Goal: Find specific fact: Find specific fact

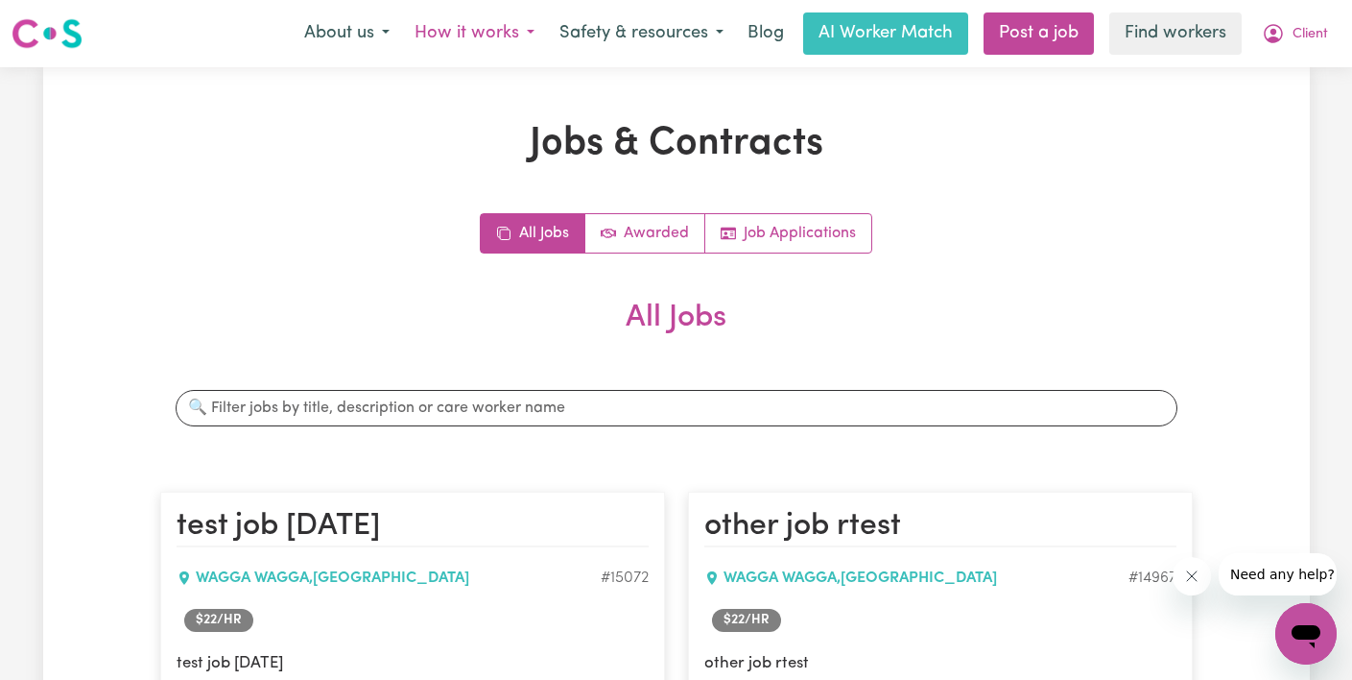
click at [489, 35] on button "How it works" at bounding box center [474, 33] width 145 height 40
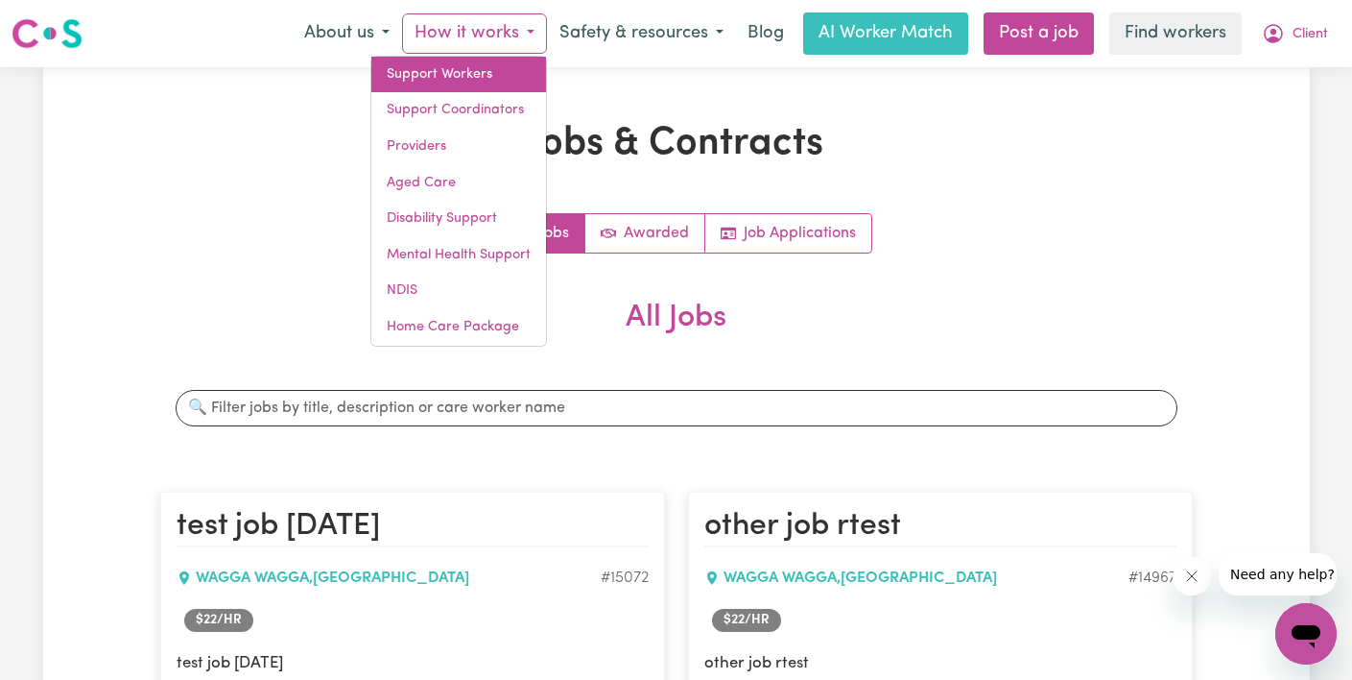
click at [491, 85] on link "Support Workers" at bounding box center [458, 75] width 175 height 36
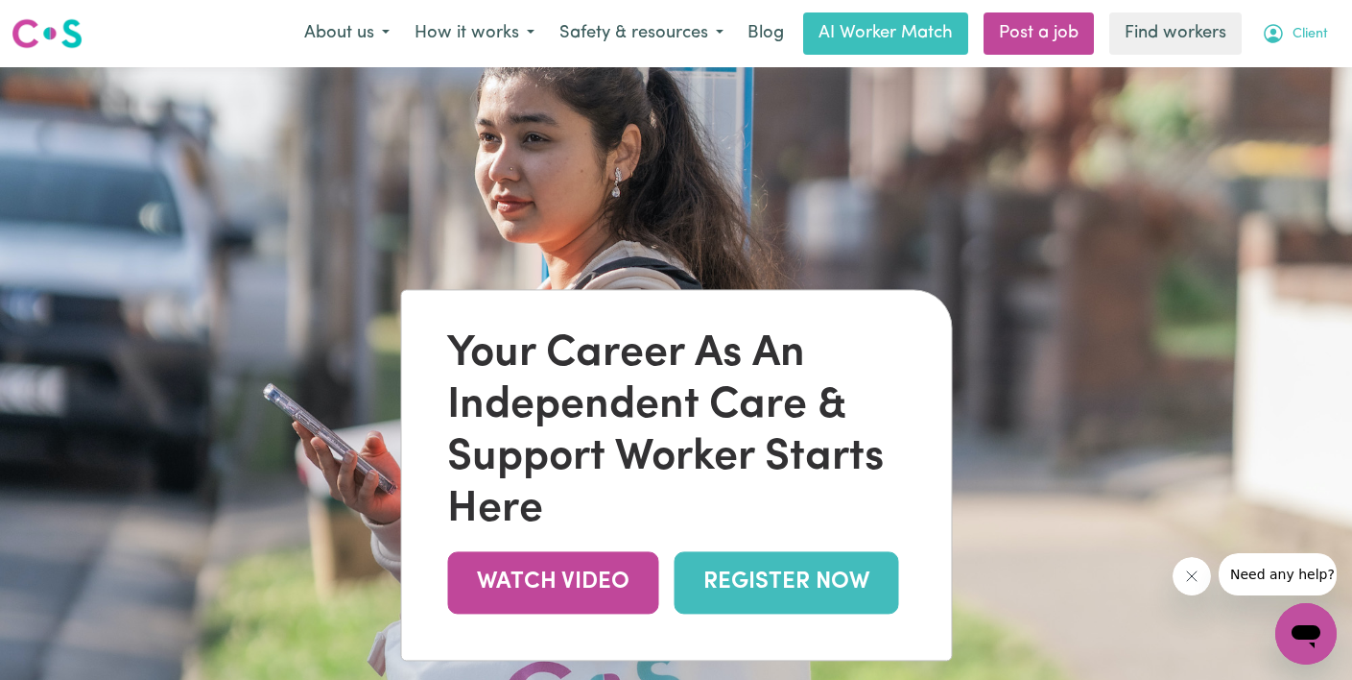
click at [1283, 33] on icon "My Account" at bounding box center [1273, 33] width 23 height 23
click at [1269, 108] on link "Logout" at bounding box center [1264, 110] width 152 height 36
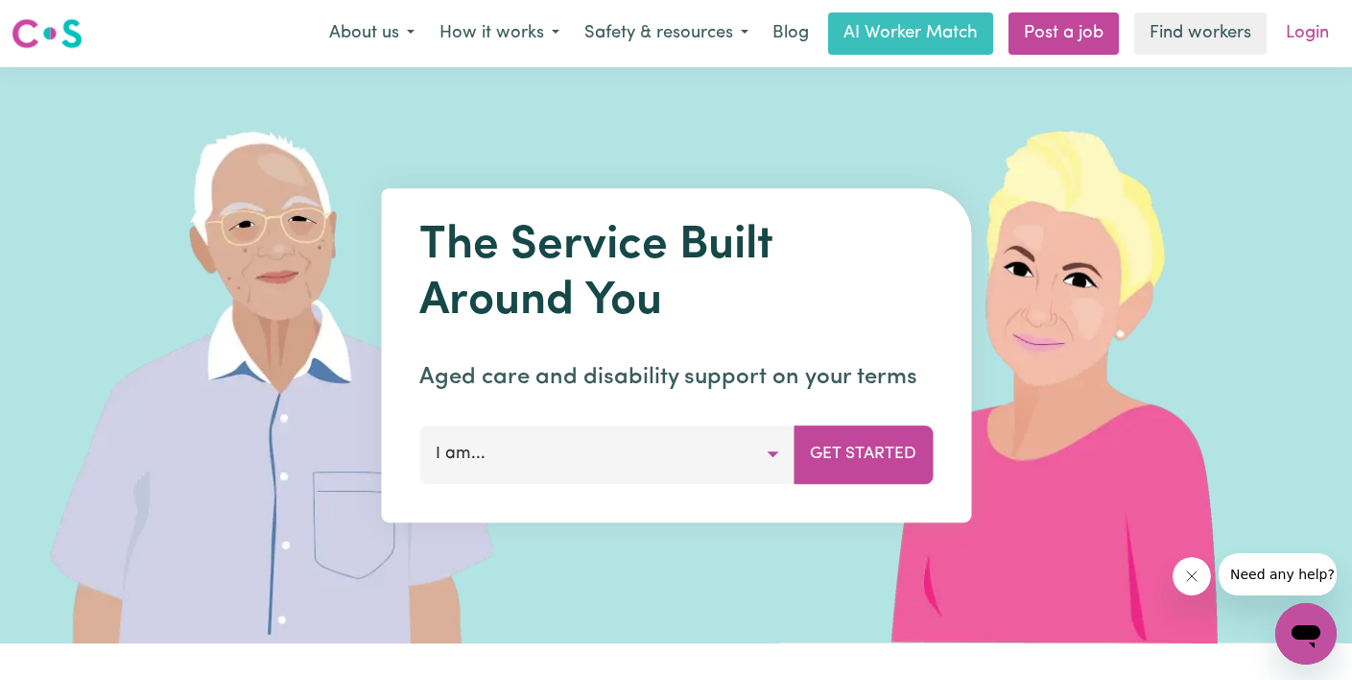
click at [1315, 38] on link "Login" at bounding box center [1308, 33] width 66 height 42
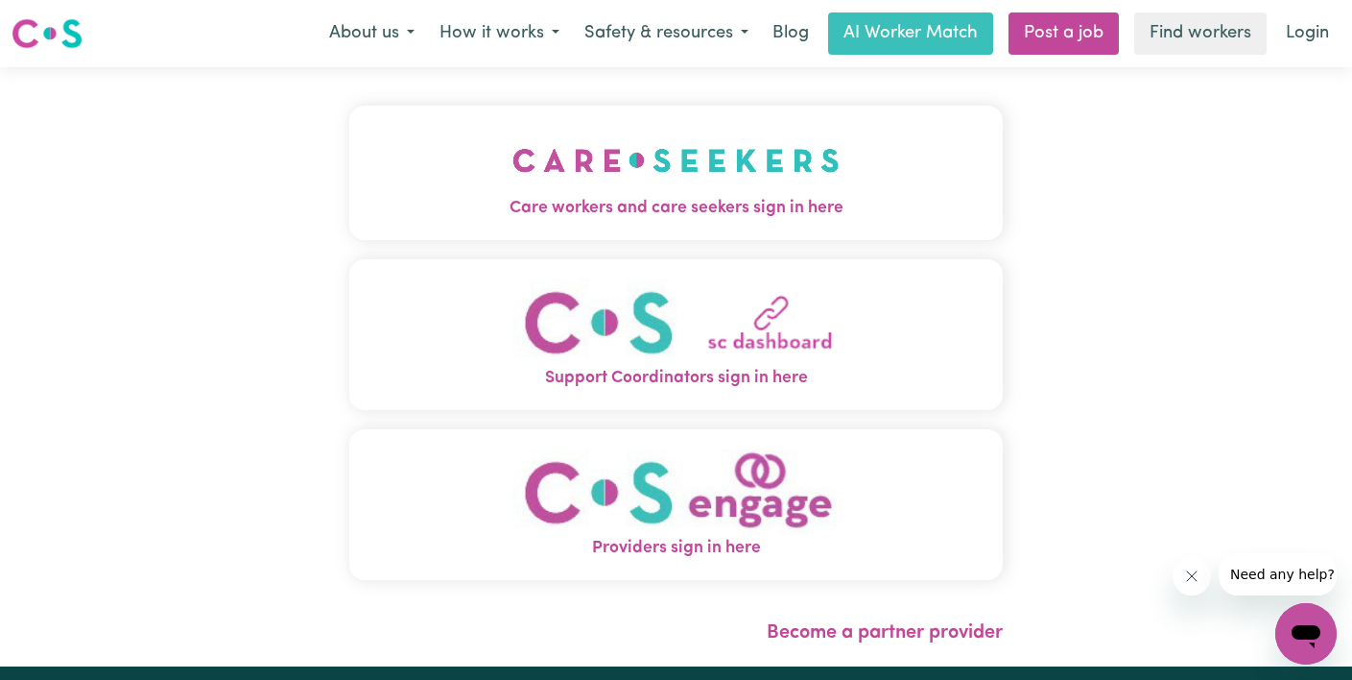
click at [513, 165] on img "Care workers and care seekers sign in here" at bounding box center [676, 160] width 327 height 71
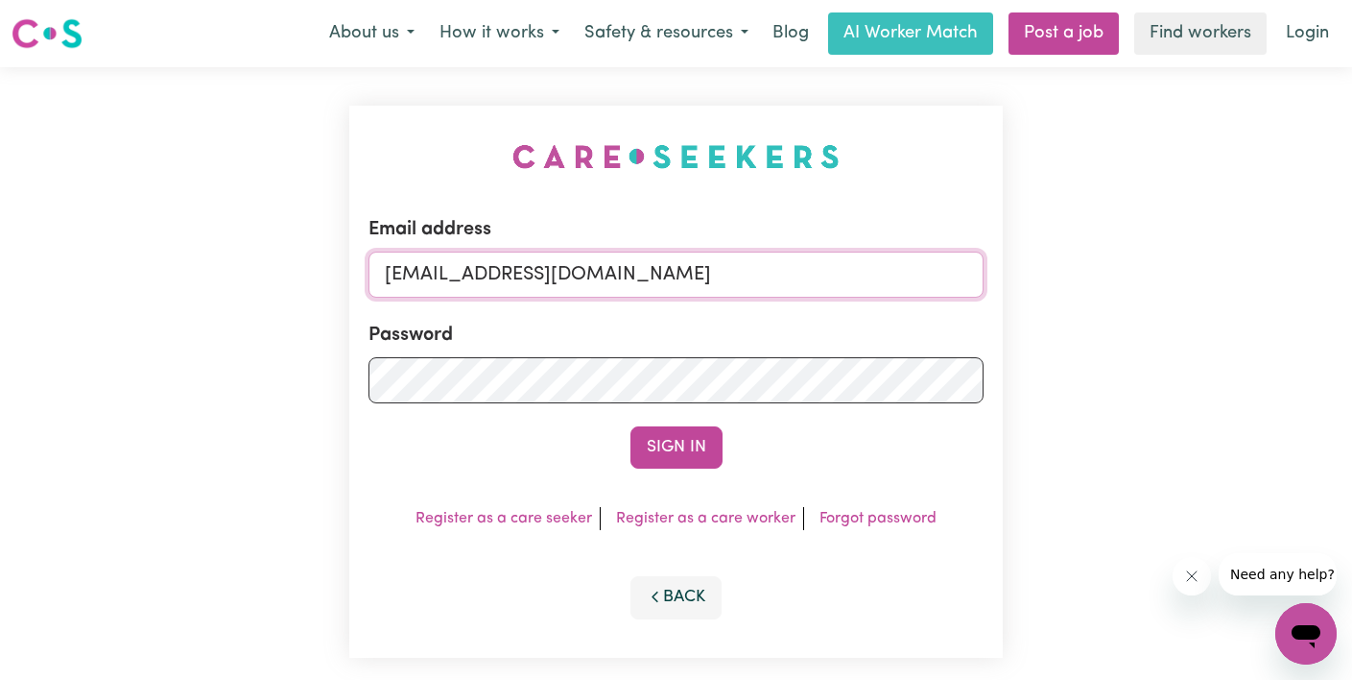
drag, startPoint x: 619, startPoint y: 275, endPoint x: 49, endPoint y: 215, distance: 573.3
click at [49, 215] on div "Email address [EMAIL_ADDRESS][DOMAIN_NAME] Password Sign In Register as a care …" at bounding box center [676, 381] width 1352 height 629
paste input "[EMAIL_ADDRESS][DOMAIN_NAME]"
type input "[EMAIL_ADDRESS][DOMAIN_NAME]"
click at [631, 426] on button "Sign In" at bounding box center [677, 447] width 92 height 42
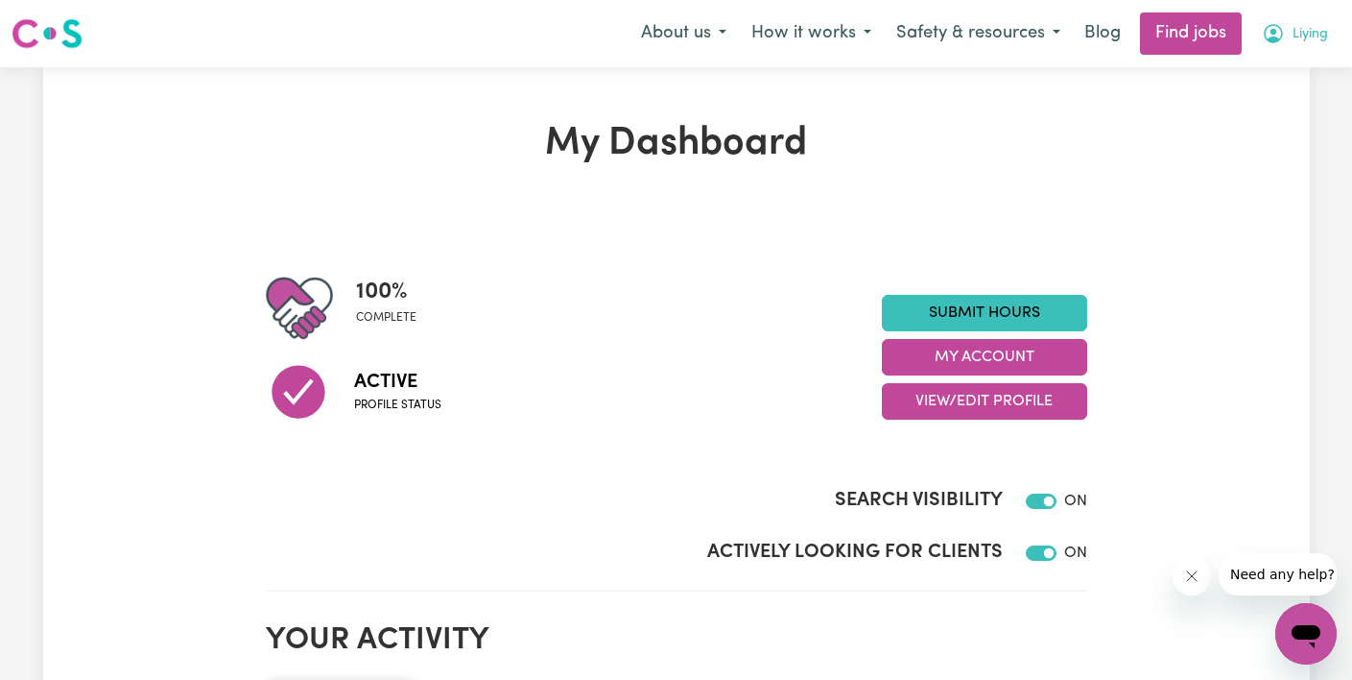
click at [1288, 29] on button "Liying" at bounding box center [1295, 33] width 91 height 40
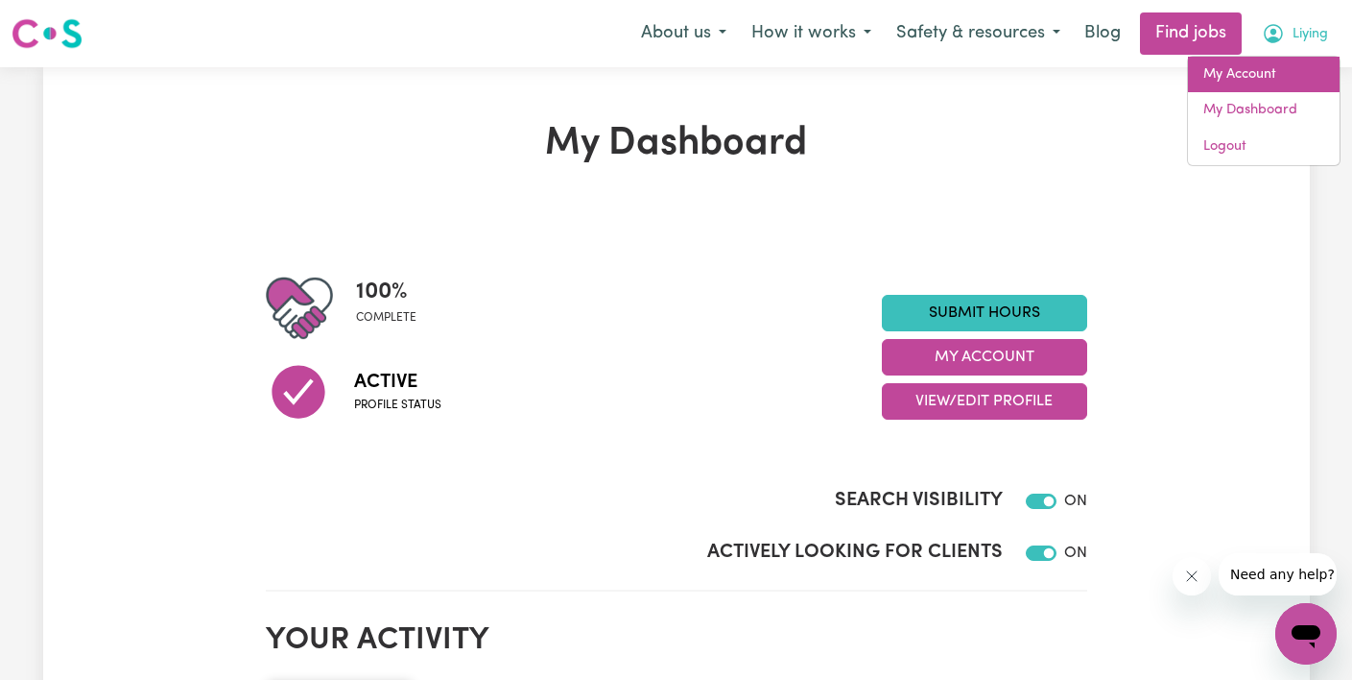
click at [1275, 70] on link "My Account" at bounding box center [1264, 75] width 152 height 36
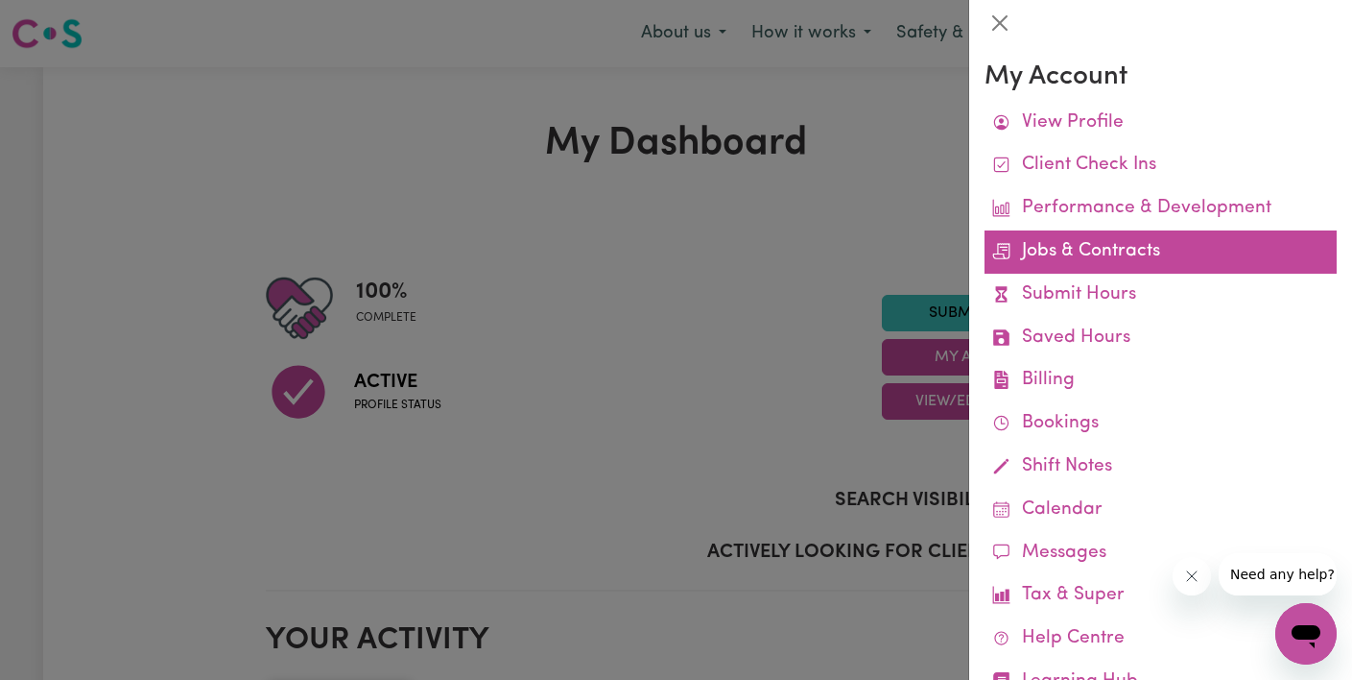
scroll to position [70, 0]
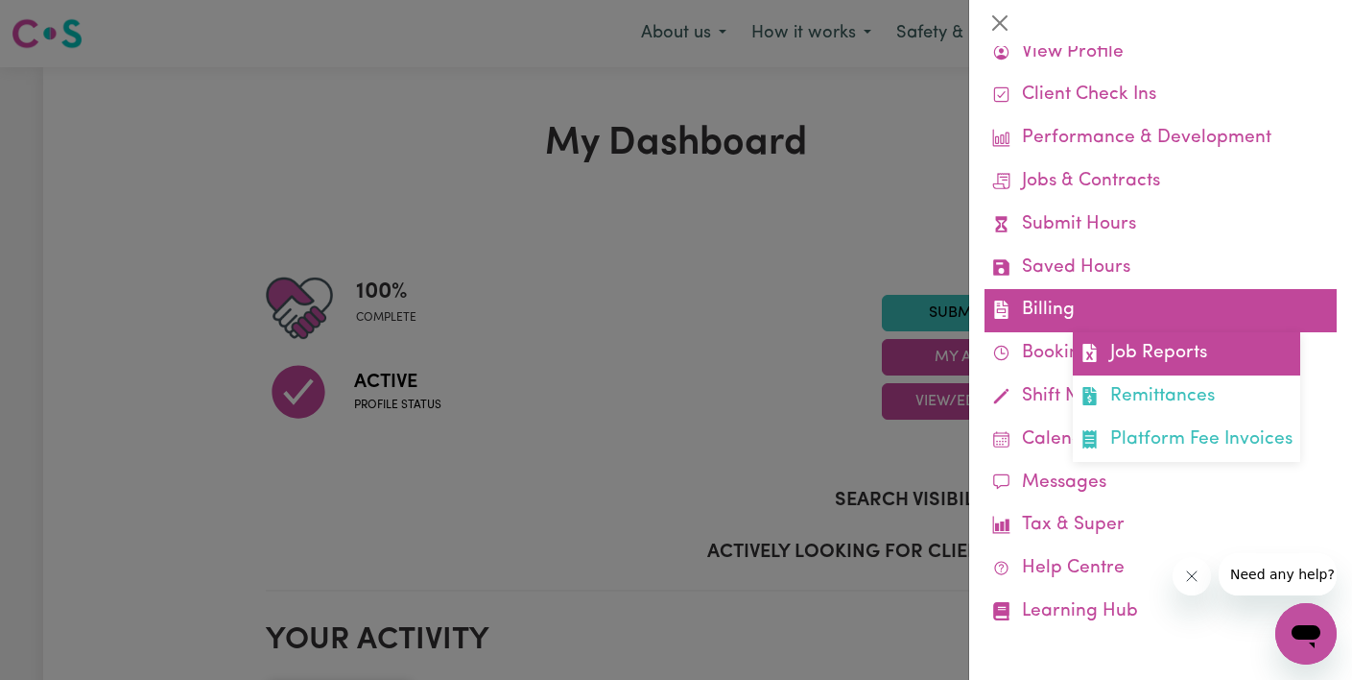
click at [1116, 350] on link "Job Reports" at bounding box center [1186, 353] width 227 height 43
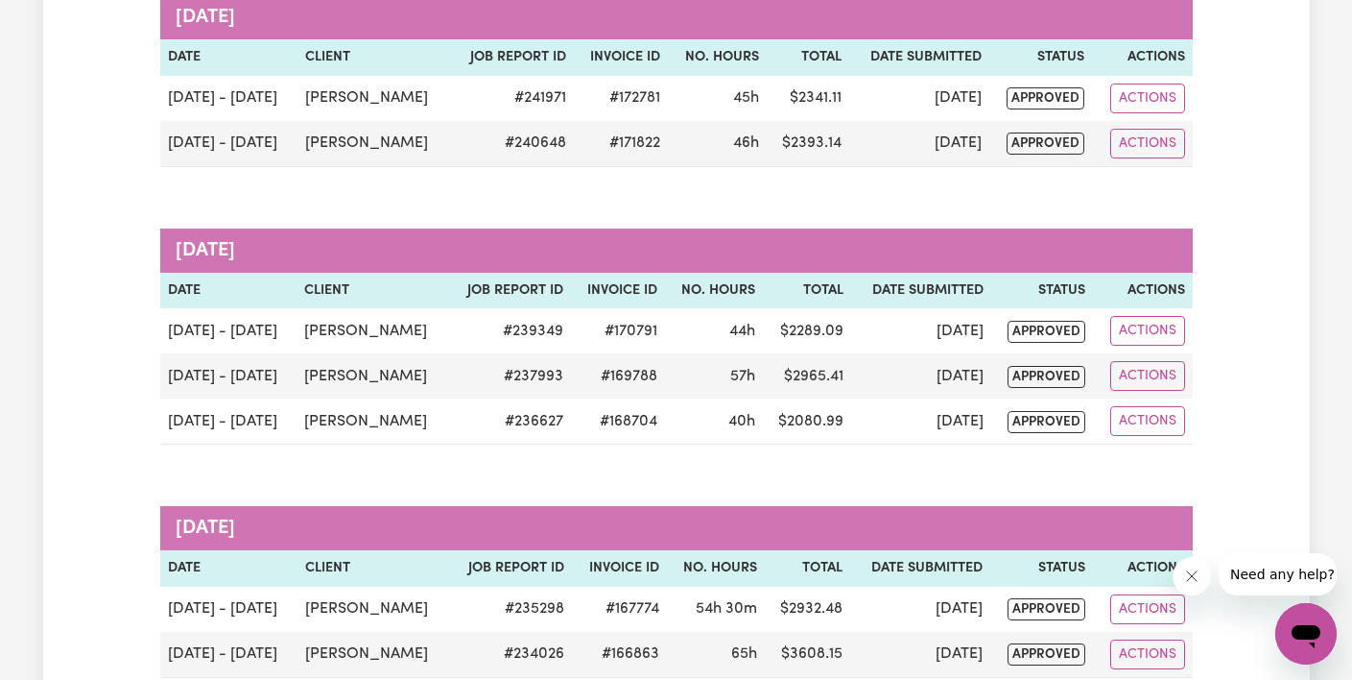
scroll to position [322, 0]
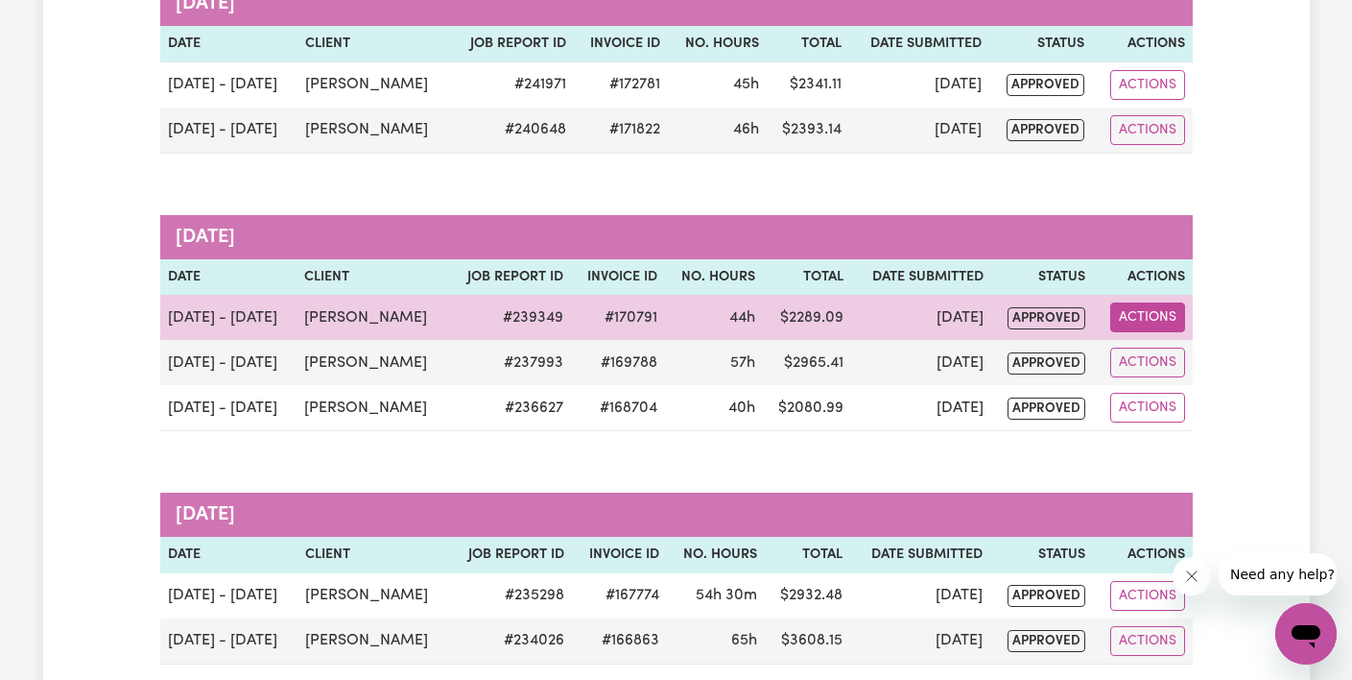
click at [1148, 310] on button "Actions" at bounding box center [1147, 317] width 75 height 30
click at [1167, 353] on link "View Job Report" at bounding box center [1197, 362] width 164 height 38
select select "pm"
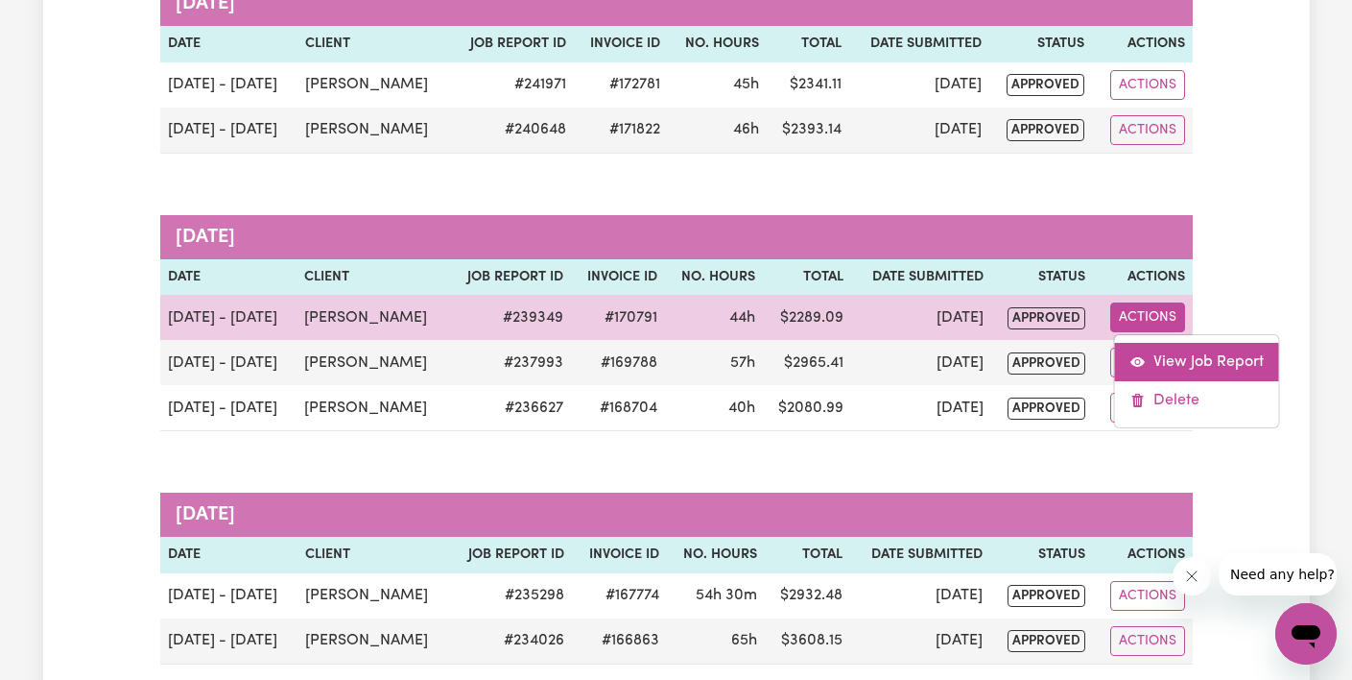
select select "pm"
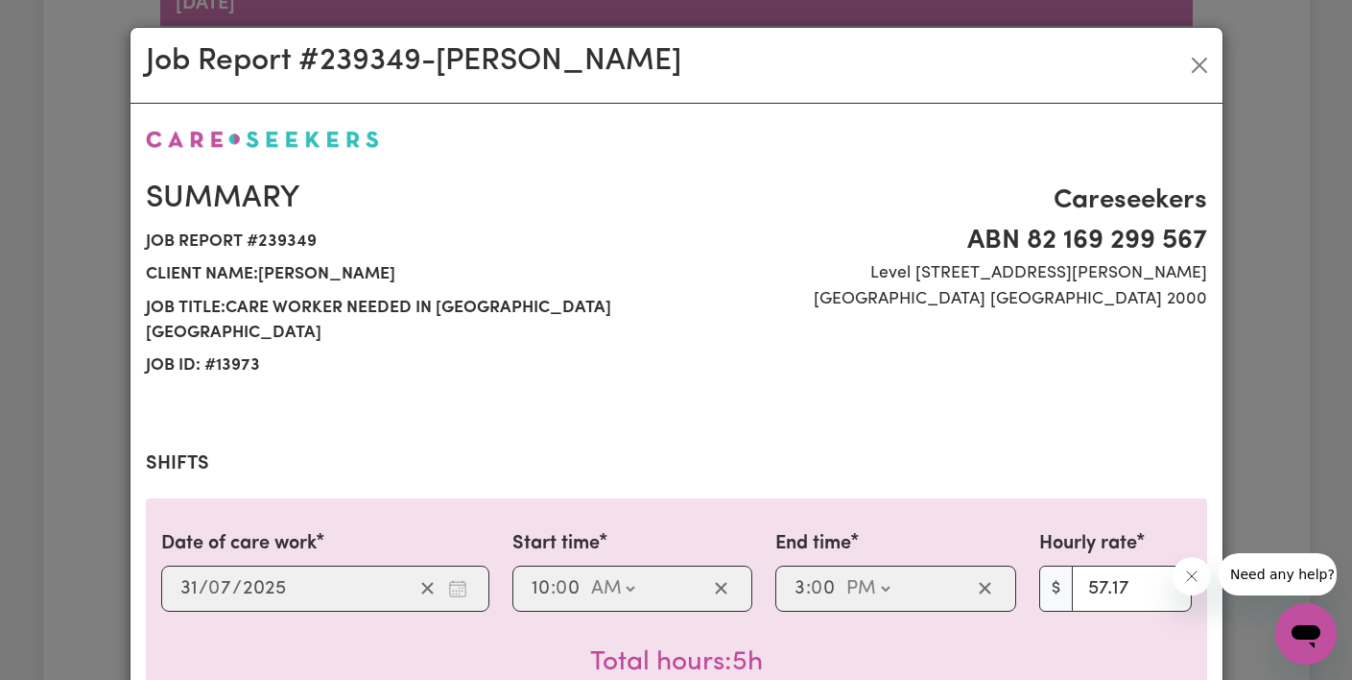
select select "57.17-Weekday"
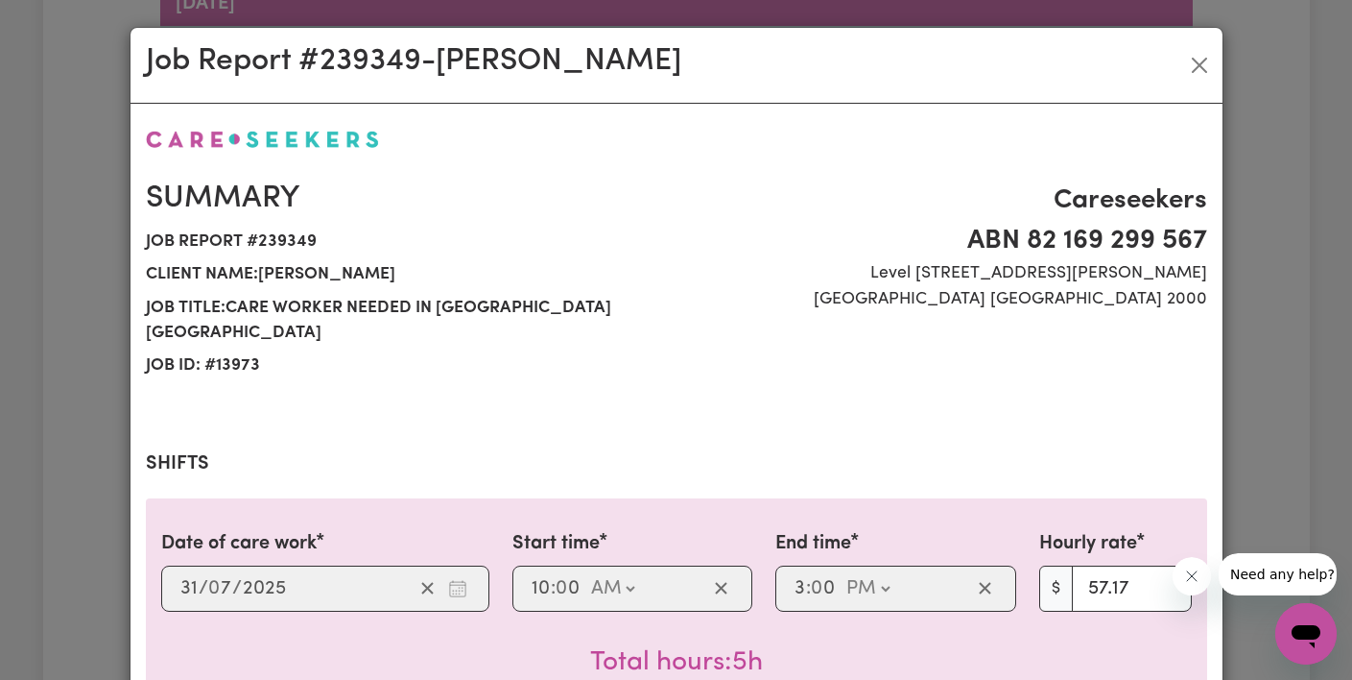
select select "57.17-Weekday"
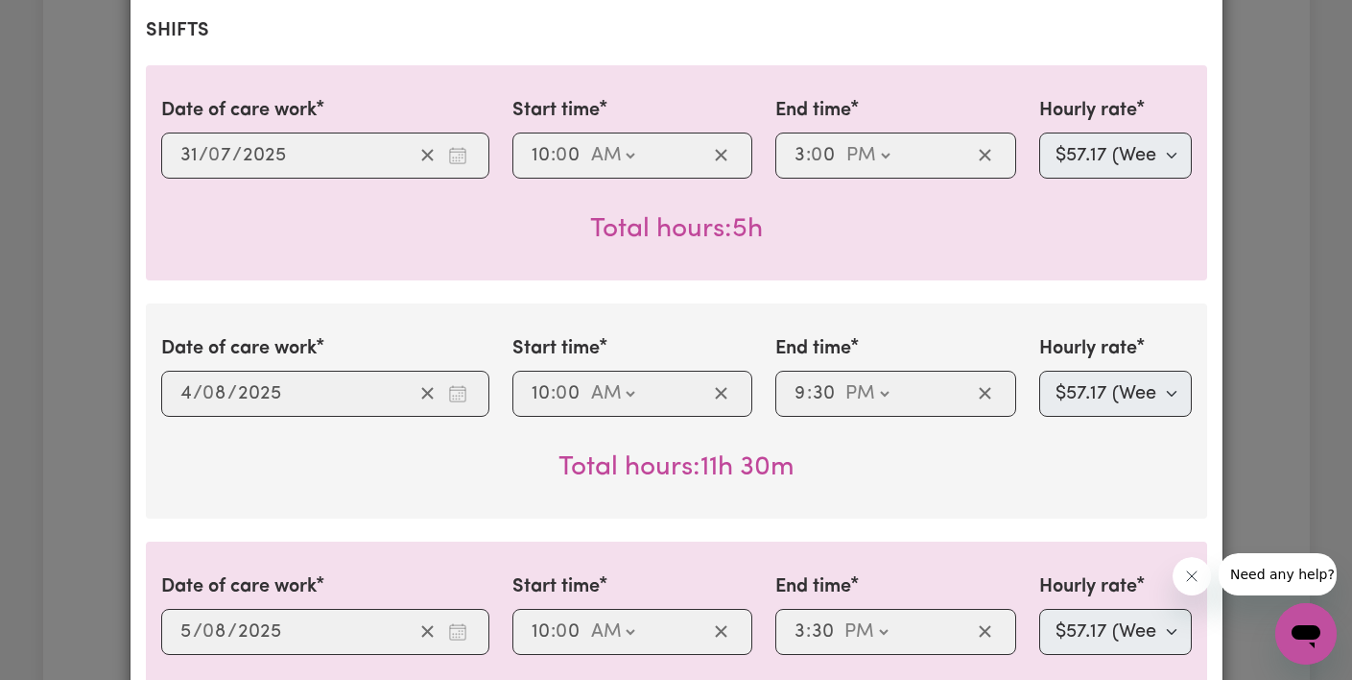
scroll to position [0, 0]
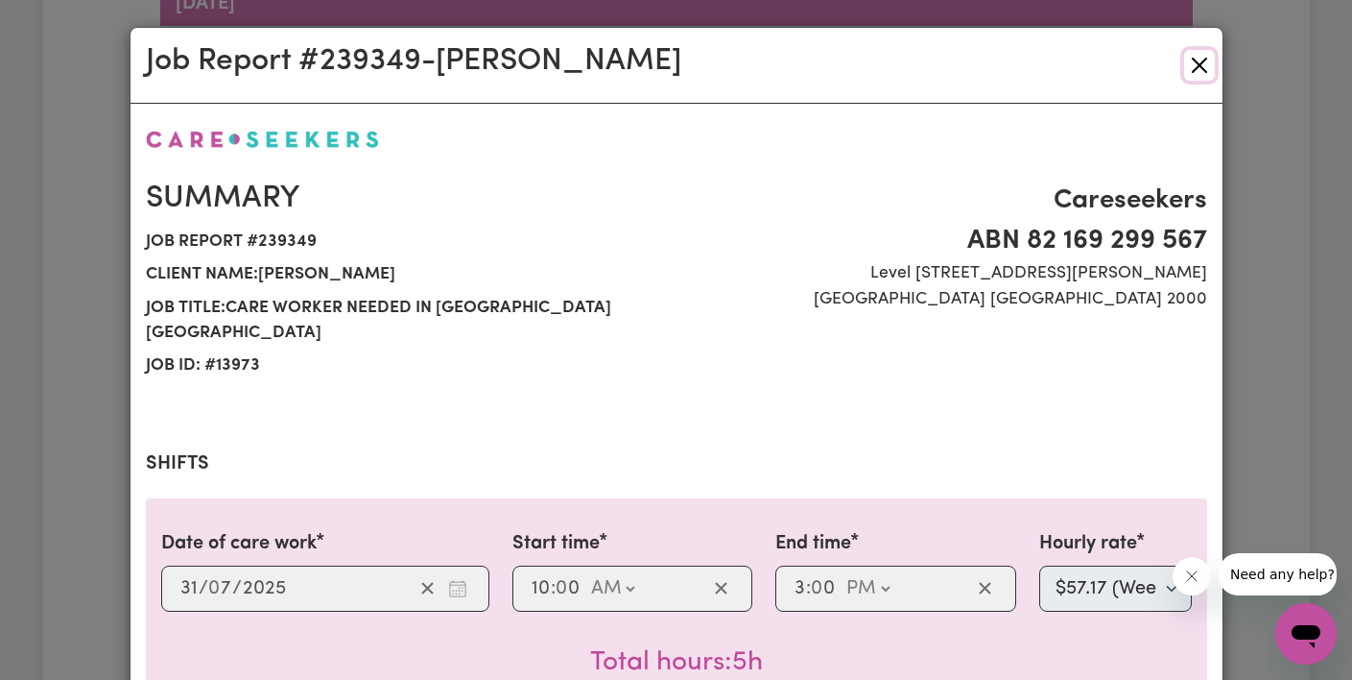
click at [1198, 67] on button "Close" at bounding box center [1199, 65] width 31 height 31
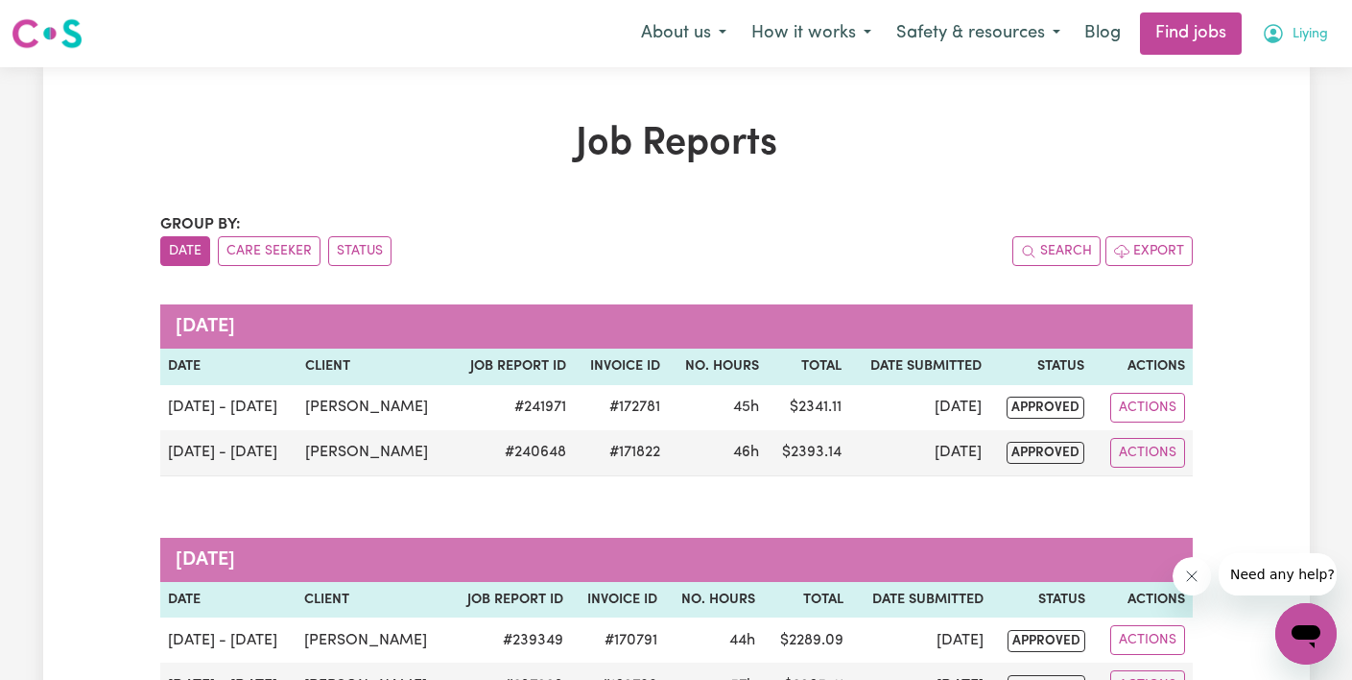
click at [1315, 25] on span "Liying" at bounding box center [1311, 34] width 36 height 21
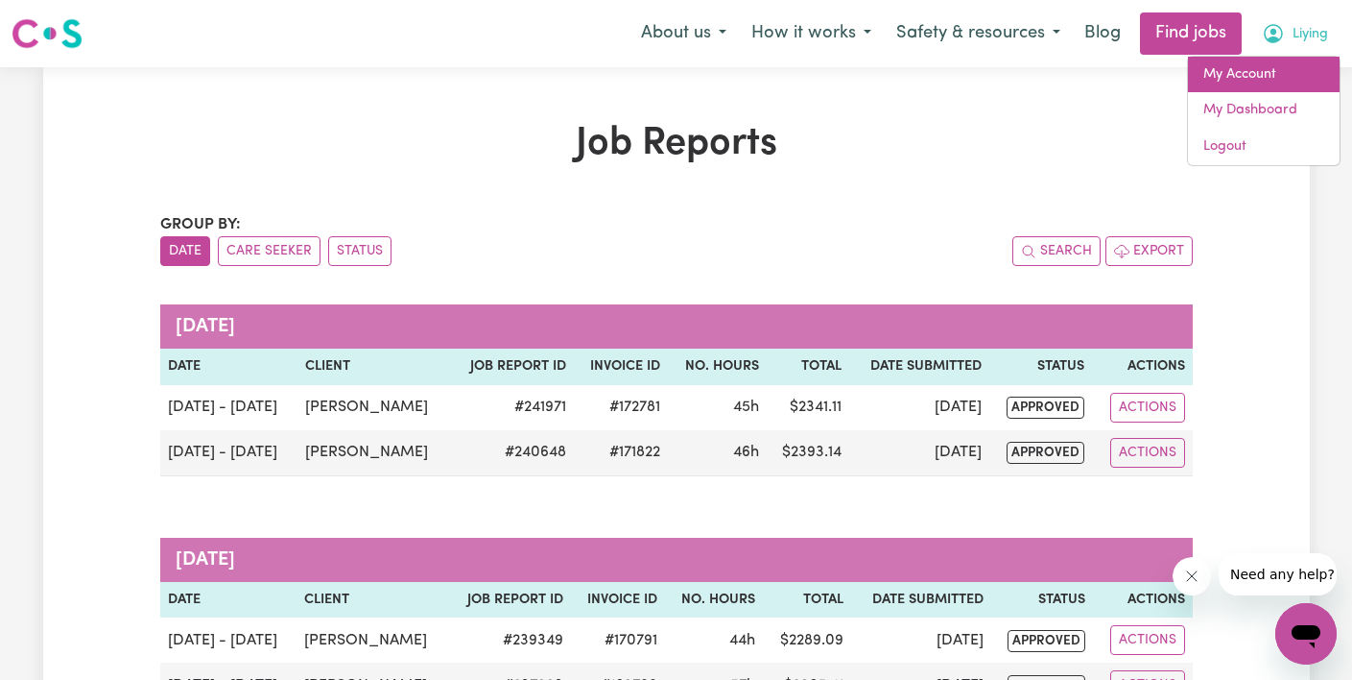
click at [1304, 80] on link "My Account" at bounding box center [1264, 75] width 152 height 36
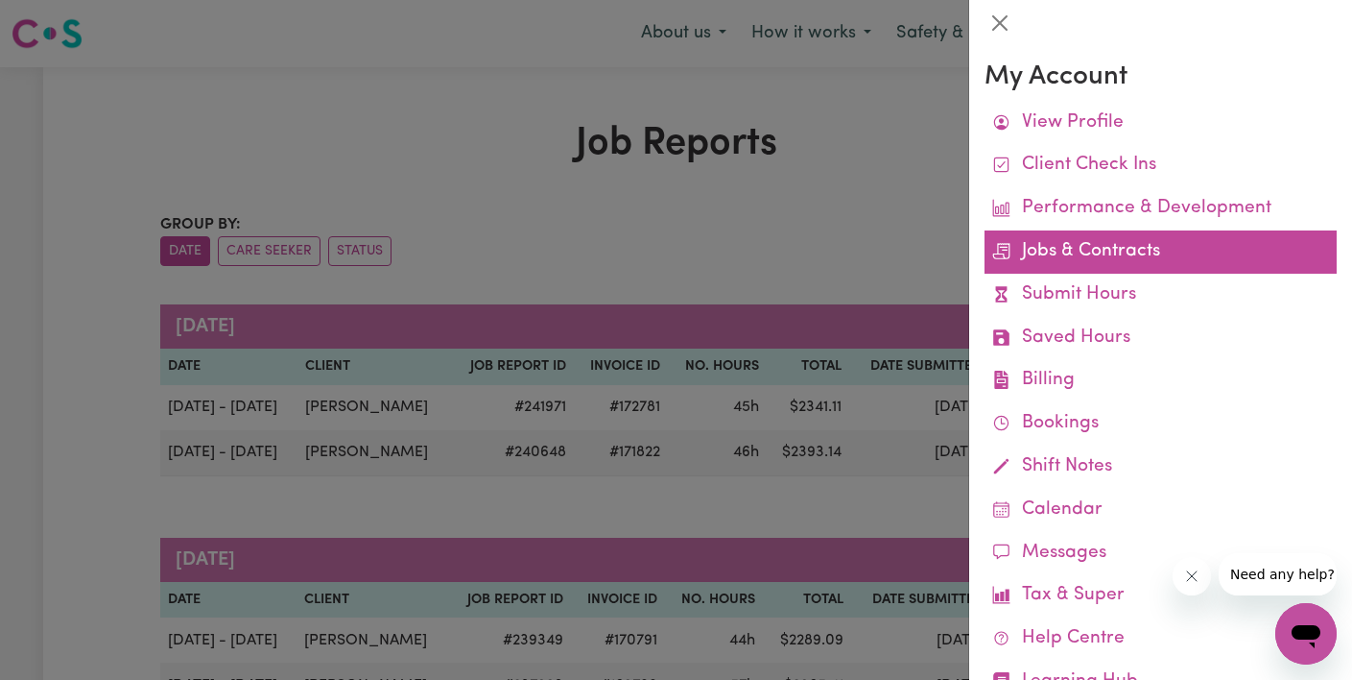
click at [1079, 253] on link "Jobs & Contracts" at bounding box center [1161, 251] width 352 height 43
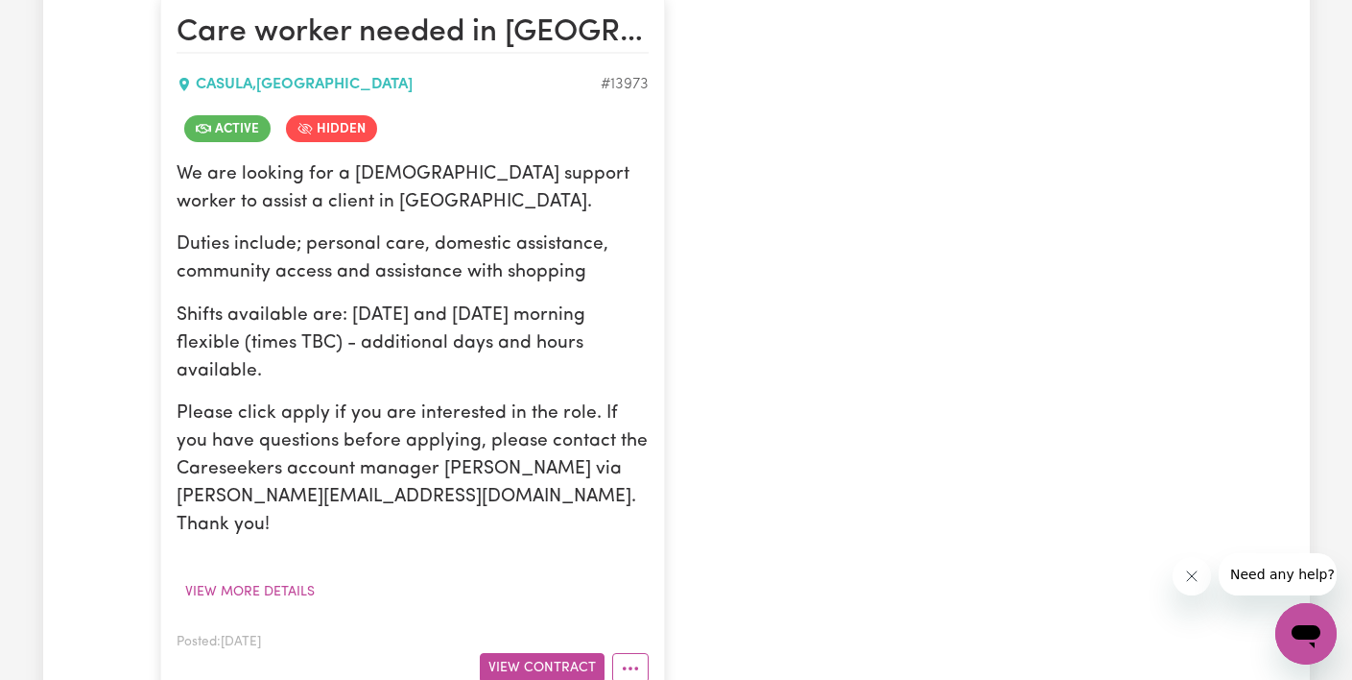
scroll to position [514, 0]
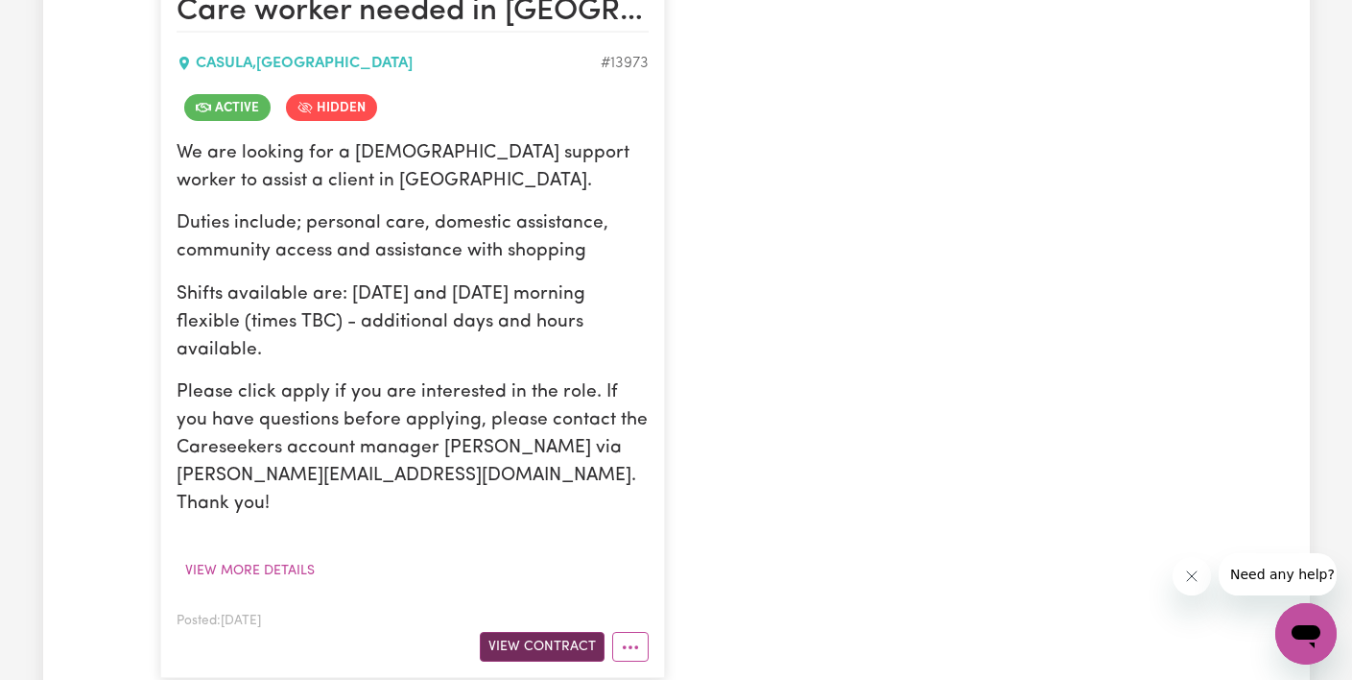
click at [544, 632] on button "View Contract" at bounding box center [542, 647] width 125 height 30
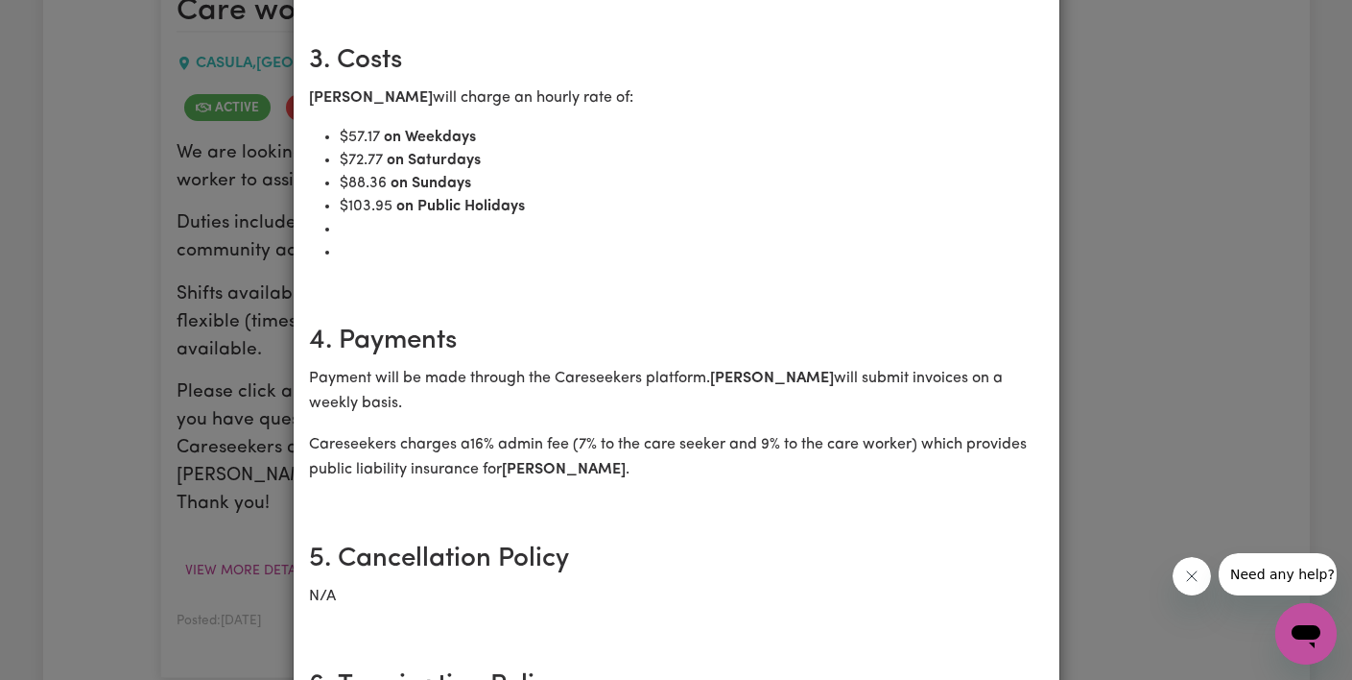
scroll to position [775, 0]
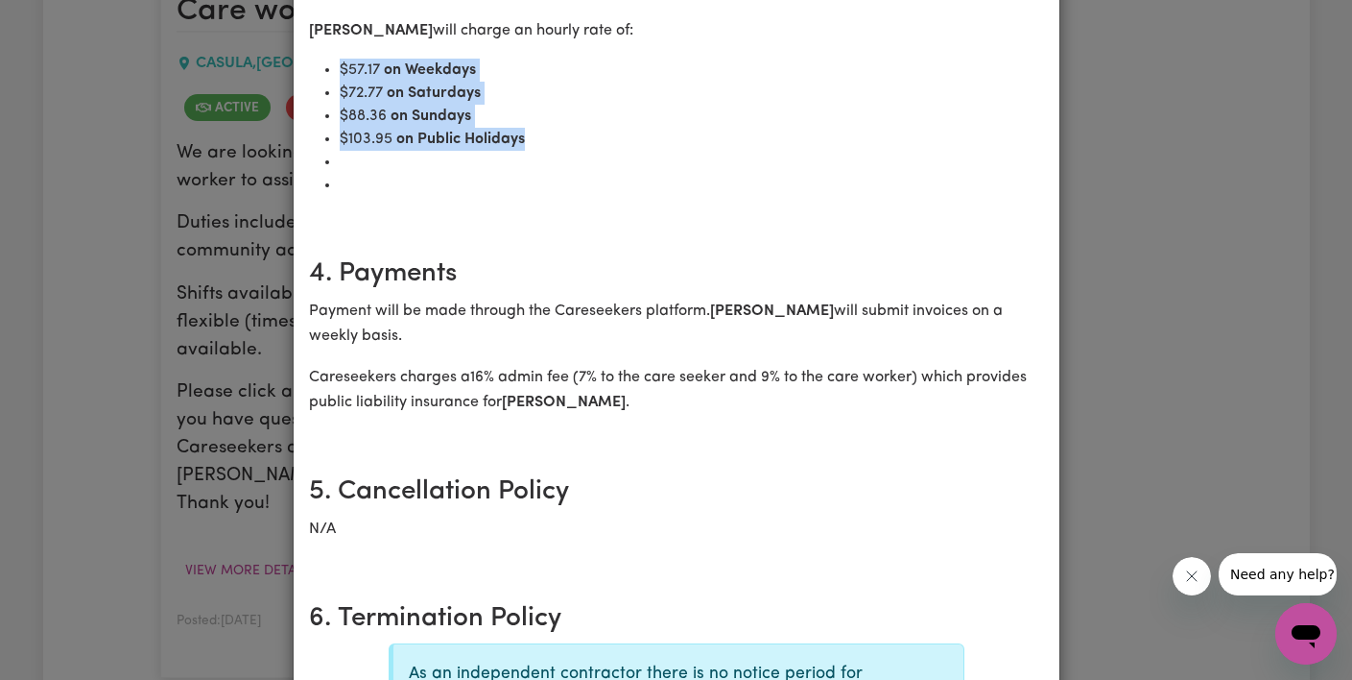
drag, startPoint x: 341, startPoint y: 64, endPoint x: 566, endPoint y: 141, distance: 238.3
click at [566, 141] on ul "$ 57.17 on Weekdays $ 72.77 on Saturdays $ 88.36 on Sundays $ 103.95 on Public …" at bounding box center [676, 128] width 735 height 138
copy ul "$ 57.17 on Weekdays $ 72.77 on Saturdays $ 88.36 on Sundays $ 103.95 on Public …"
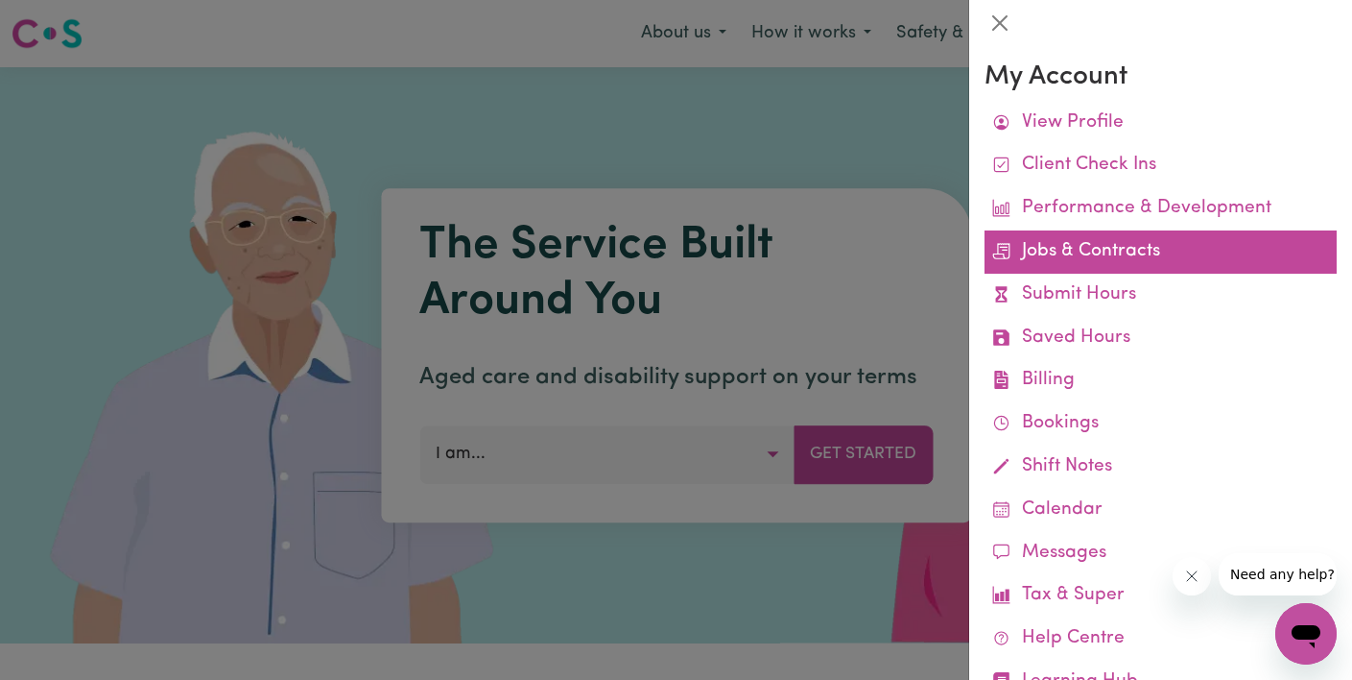
click at [1165, 272] on link "Jobs & Contracts" at bounding box center [1161, 251] width 352 height 43
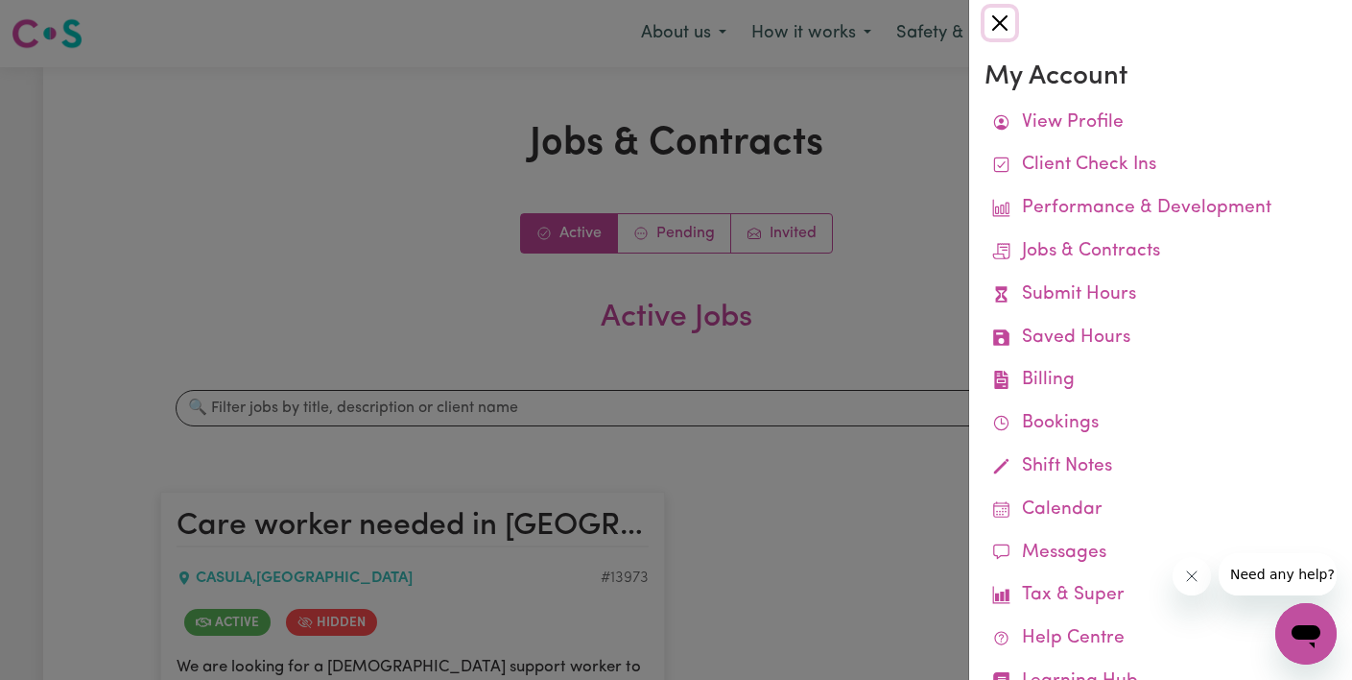
click at [997, 21] on button "Close" at bounding box center [1000, 23] width 31 height 31
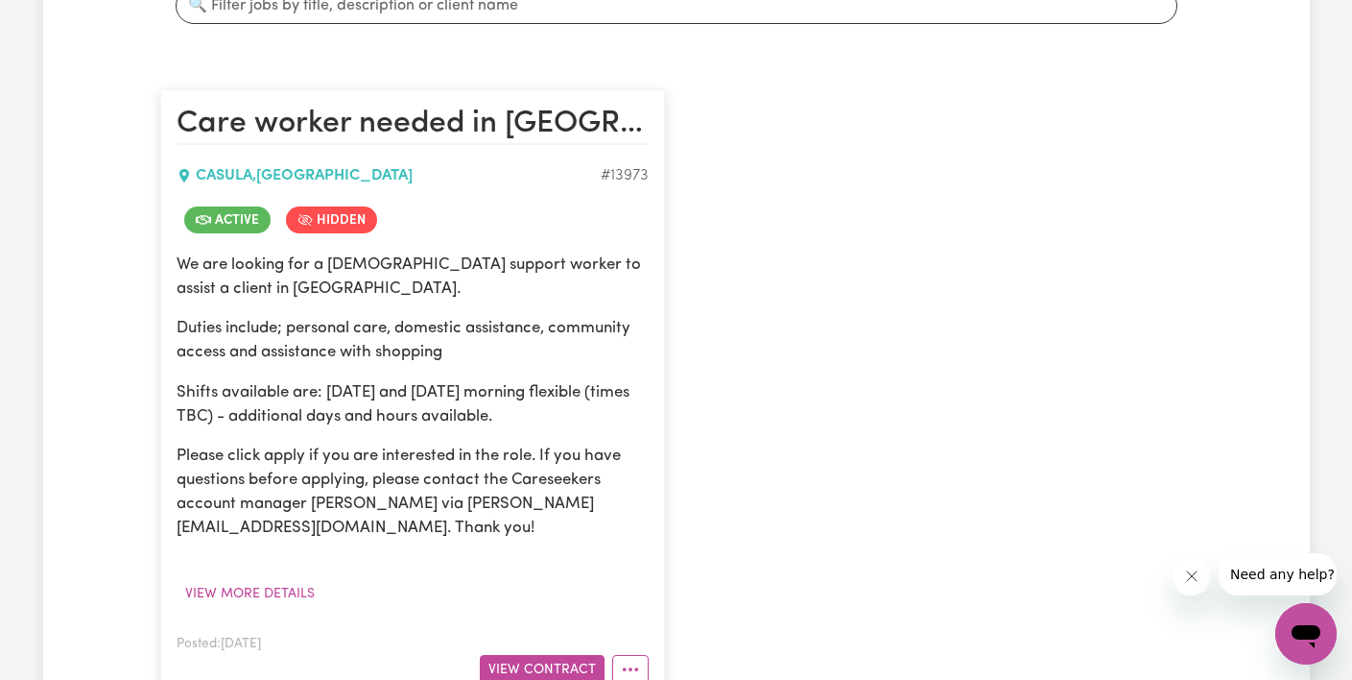
scroll to position [752, 0]
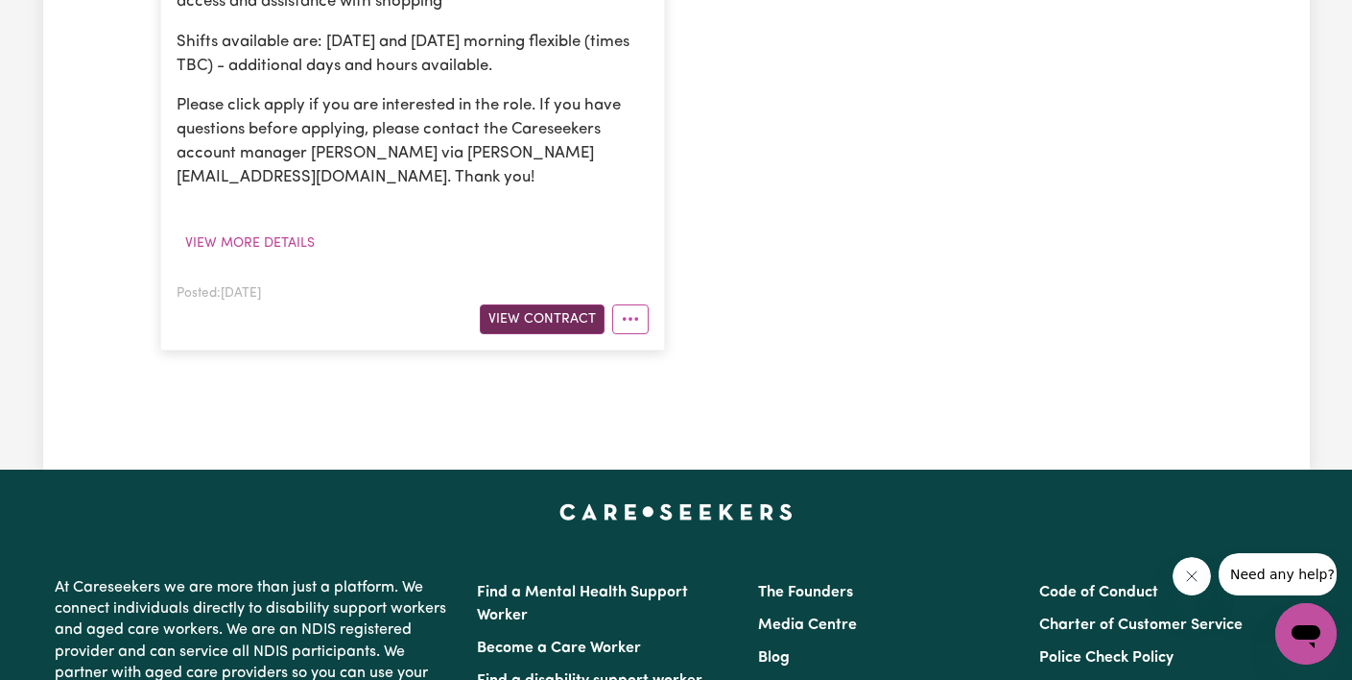
click at [520, 327] on button "View Contract" at bounding box center [542, 319] width 125 height 30
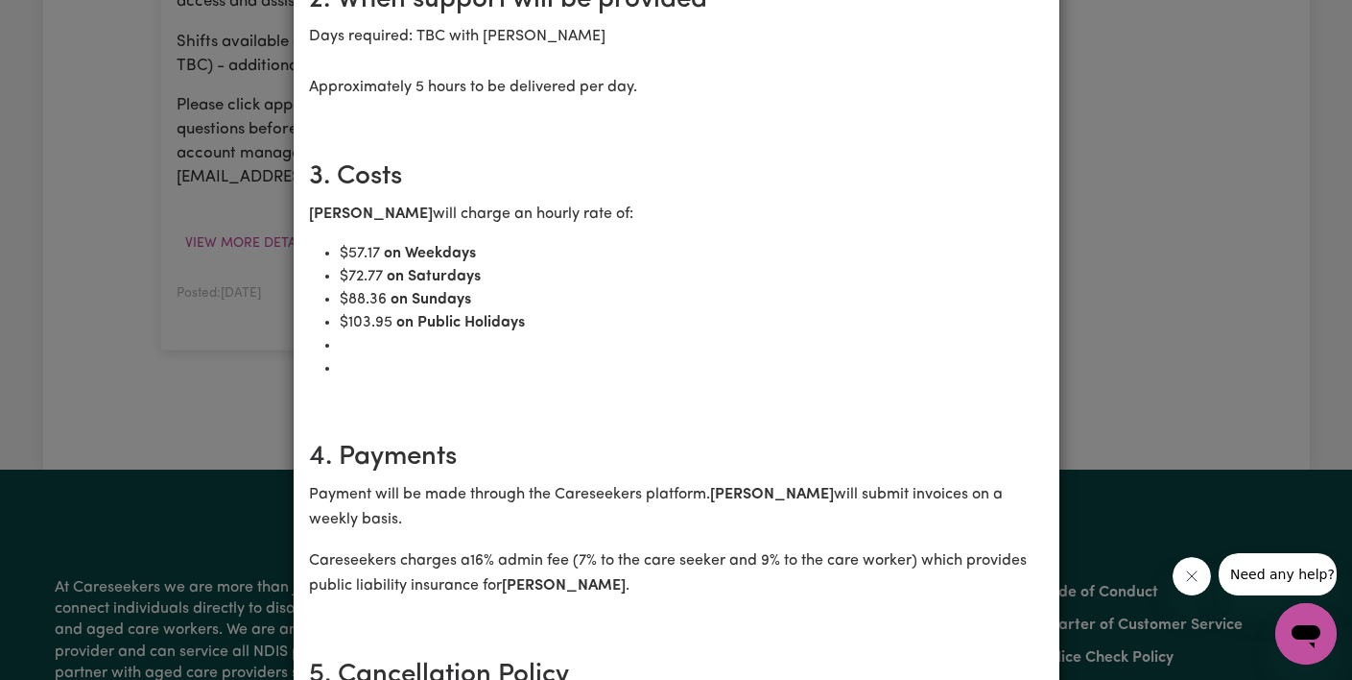
scroll to position [640, 0]
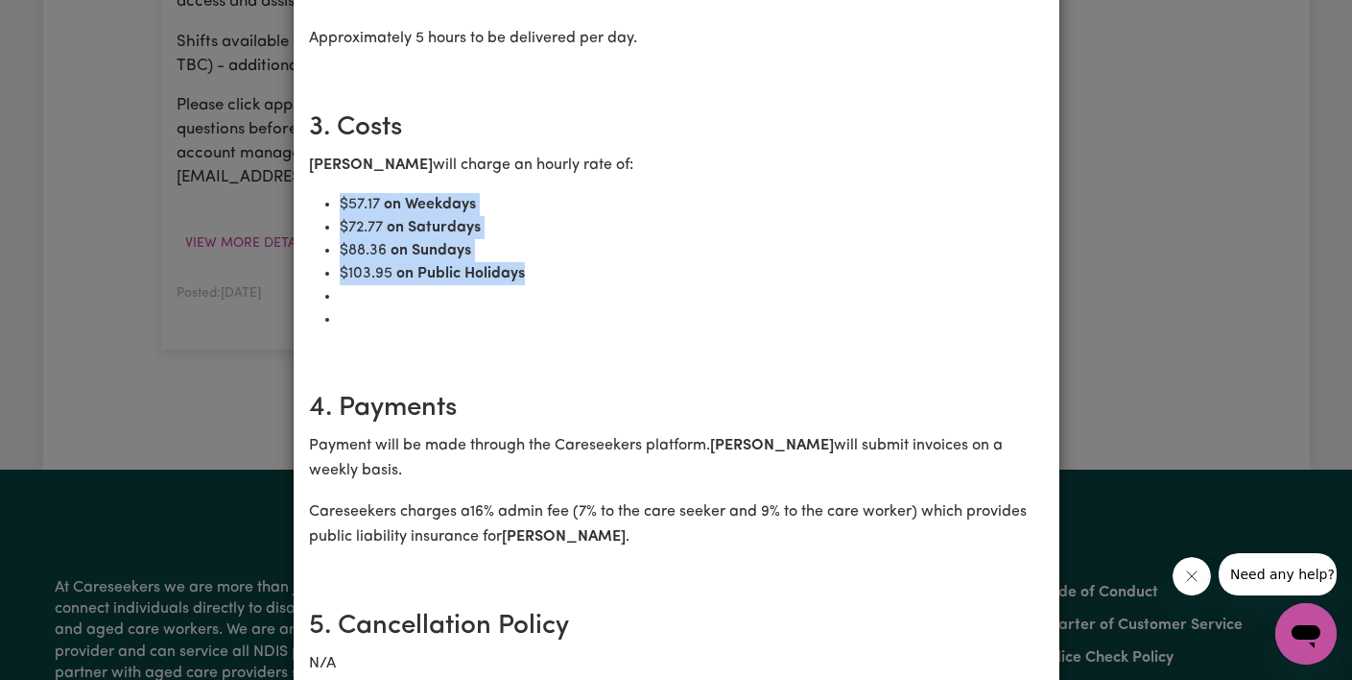
drag, startPoint x: 340, startPoint y: 191, endPoint x: 581, endPoint y: 281, distance: 257.3
click at [581, 281] on ul "$ 57.17 on Weekdays $ 72.77 on Saturdays $ 88.36 on Sundays $ 103.95 on Public …" at bounding box center [676, 262] width 735 height 138
copy ul "$ 57.17 on Weekdays $ 72.77 on Saturdays $ 88.36 on Sundays $ 103.95 on Public …"
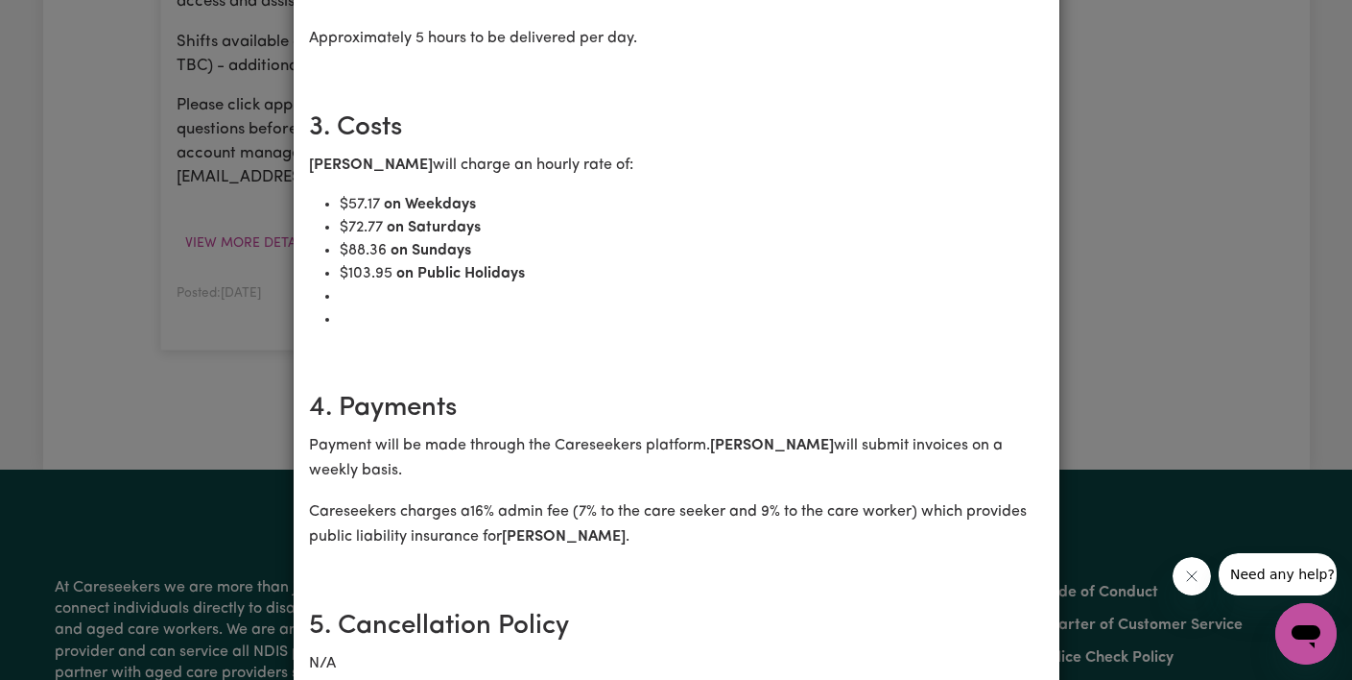
click at [1212, 170] on div "Care worker needed in CASULA NSW Contract terms Care Worker: Liying Zong 10254 …" at bounding box center [676, 340] width 1352 height 680
